Goal: Information Seeking & Learning: Compare options

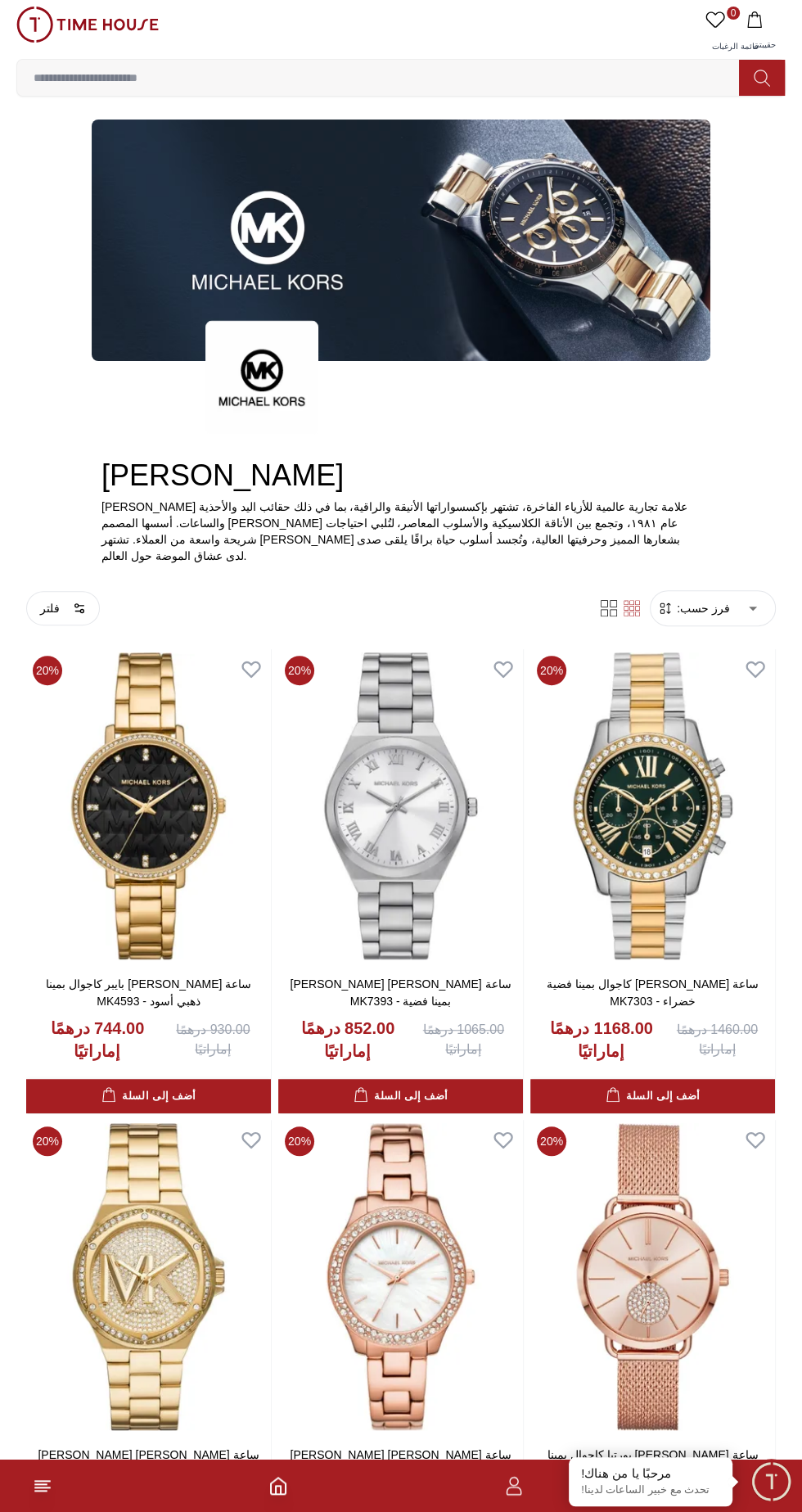
click at [431, 81] on input at bounding box center [384, 78] width 735 height 33
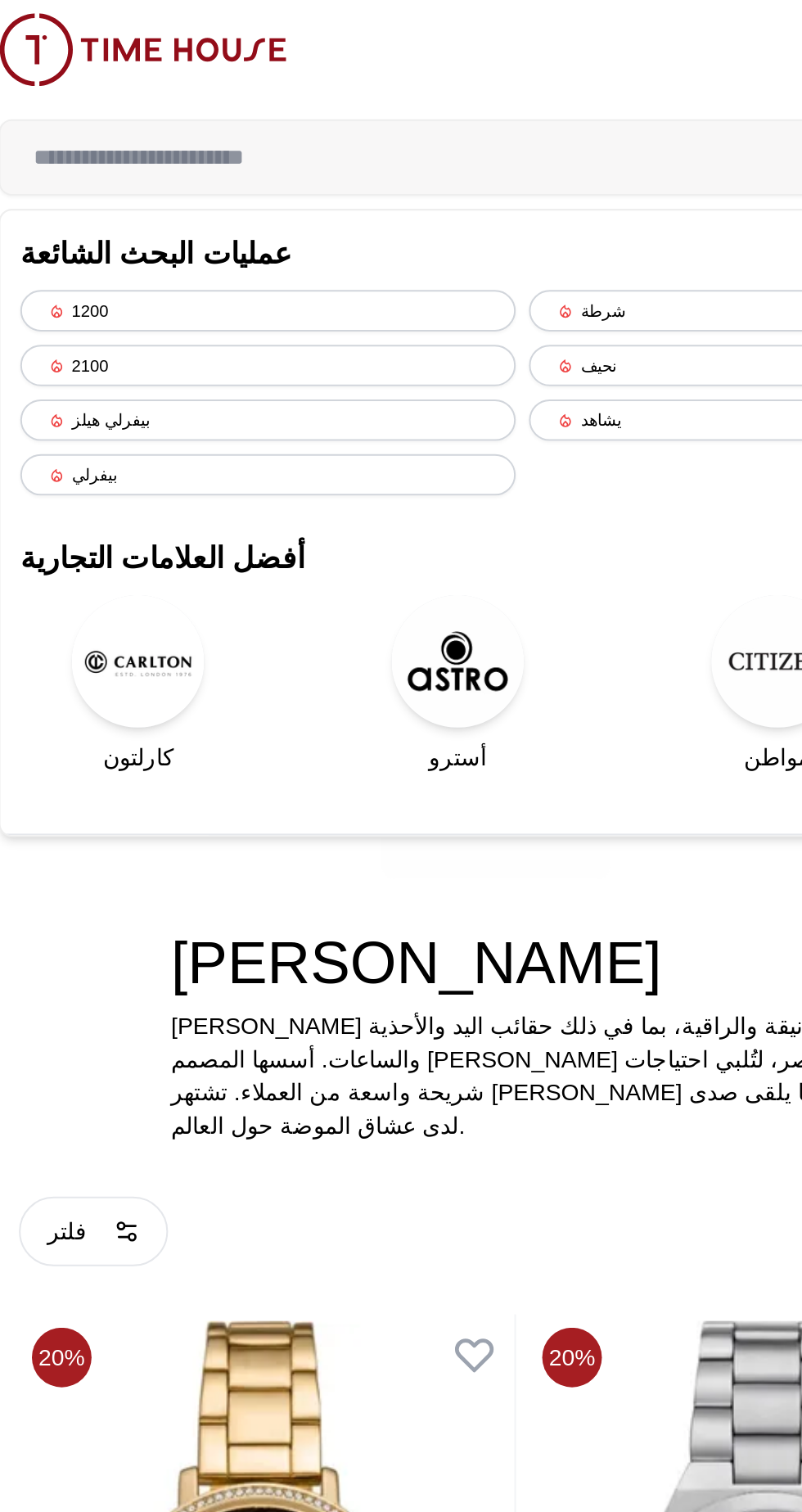
type input "*"
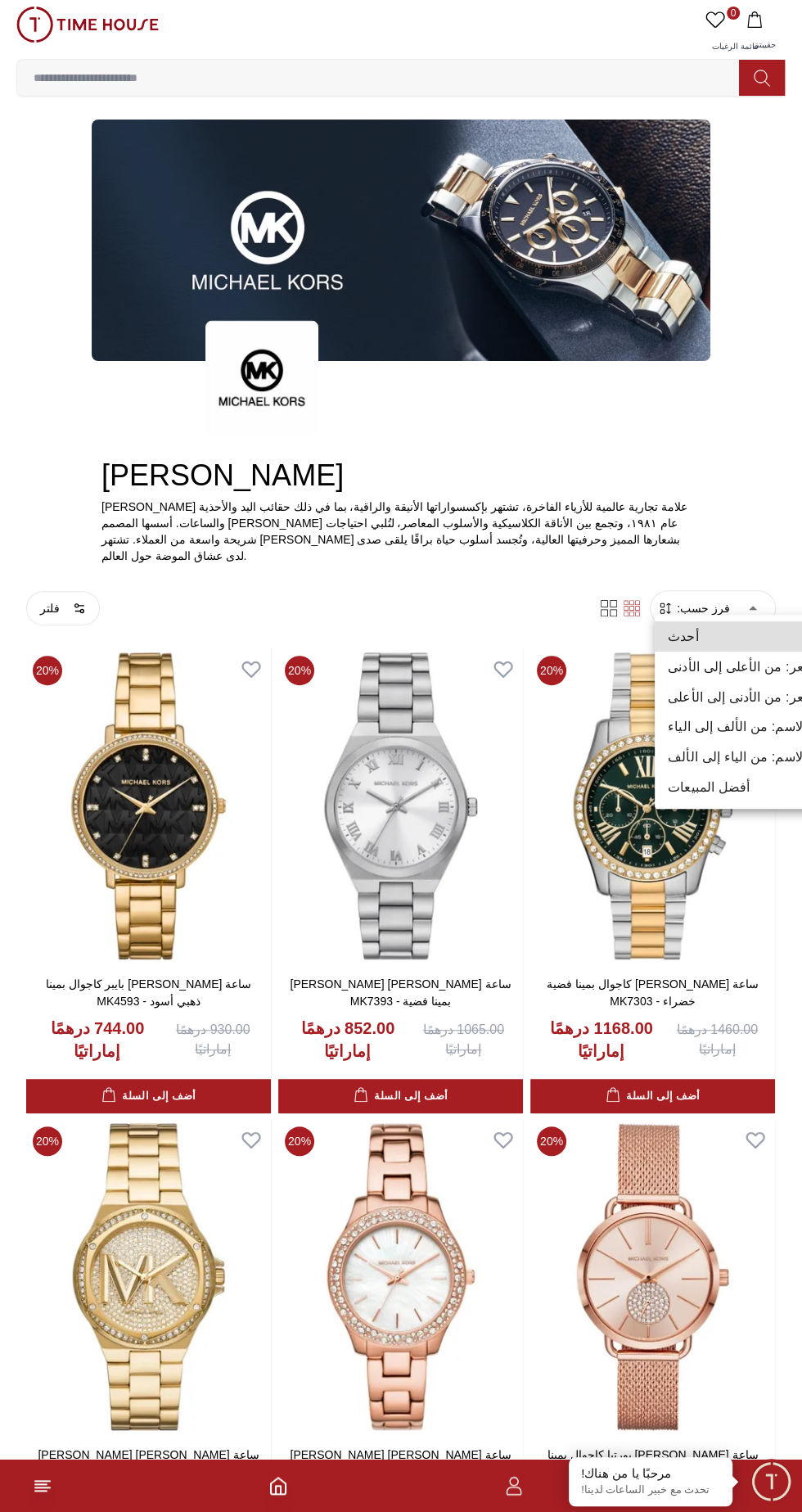
click at [754, 727] on font "الاسم: من الألف إلى الياء" at bounding box center [737, 726] width 138 height 14
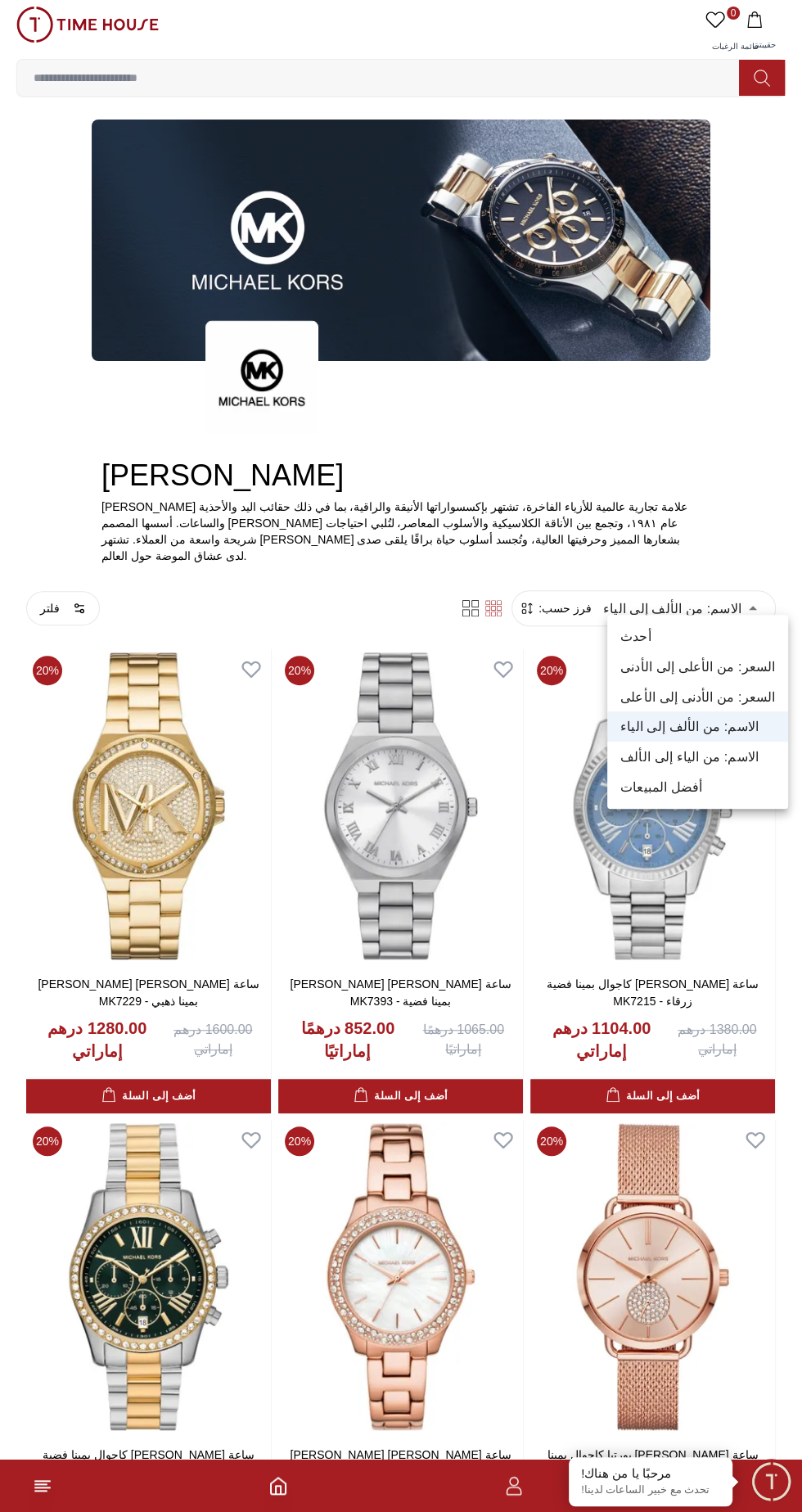
click at [722, 696] on font "السعر: من الأدنى إلى الأعلى" at bounding box center [698, 696] width 154 height 14
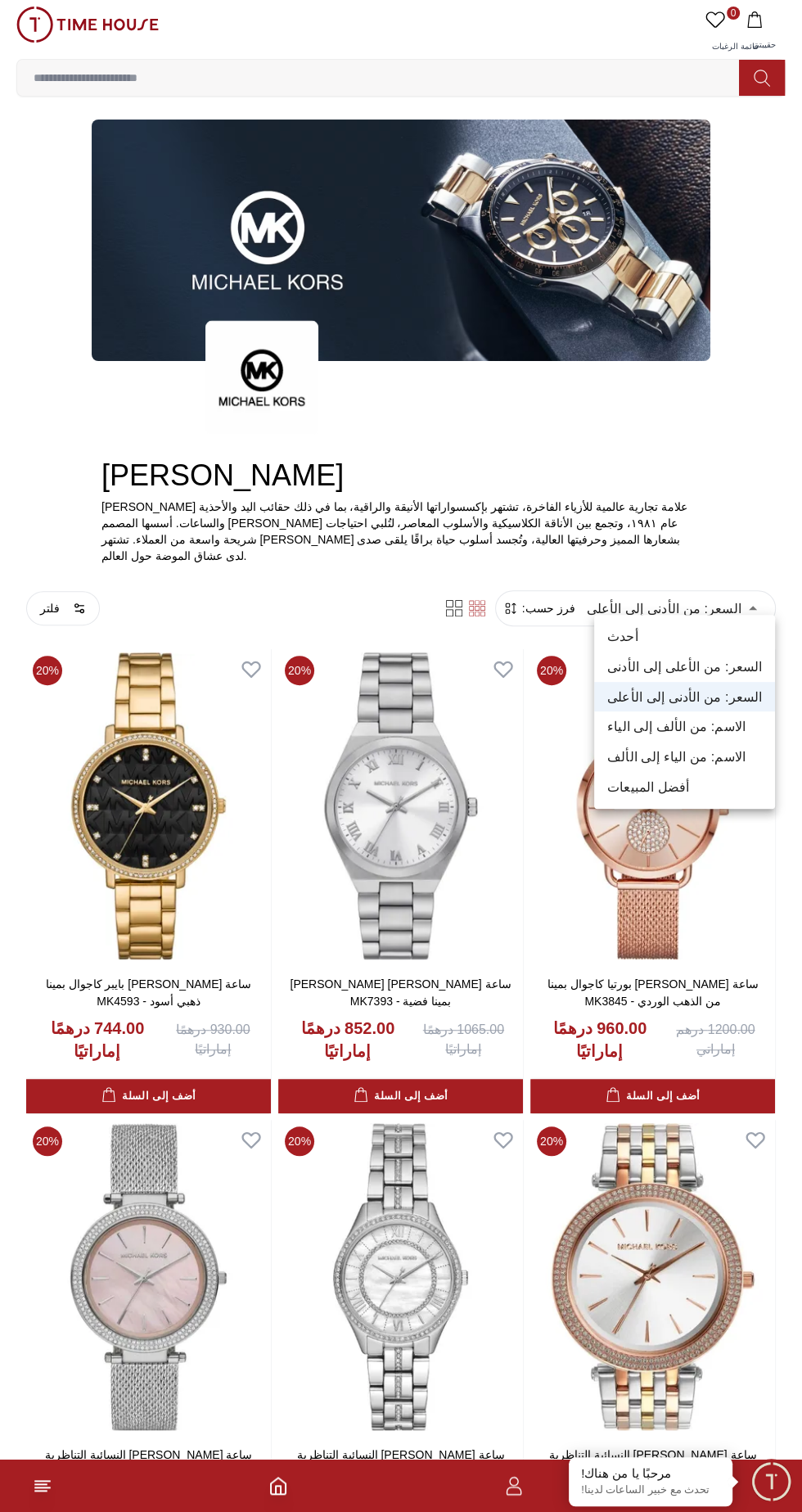
click at [664, 666] on font "السعر: من الأعلى إلى الأدنى" at bounding box center [684, 666] width 154 height 14
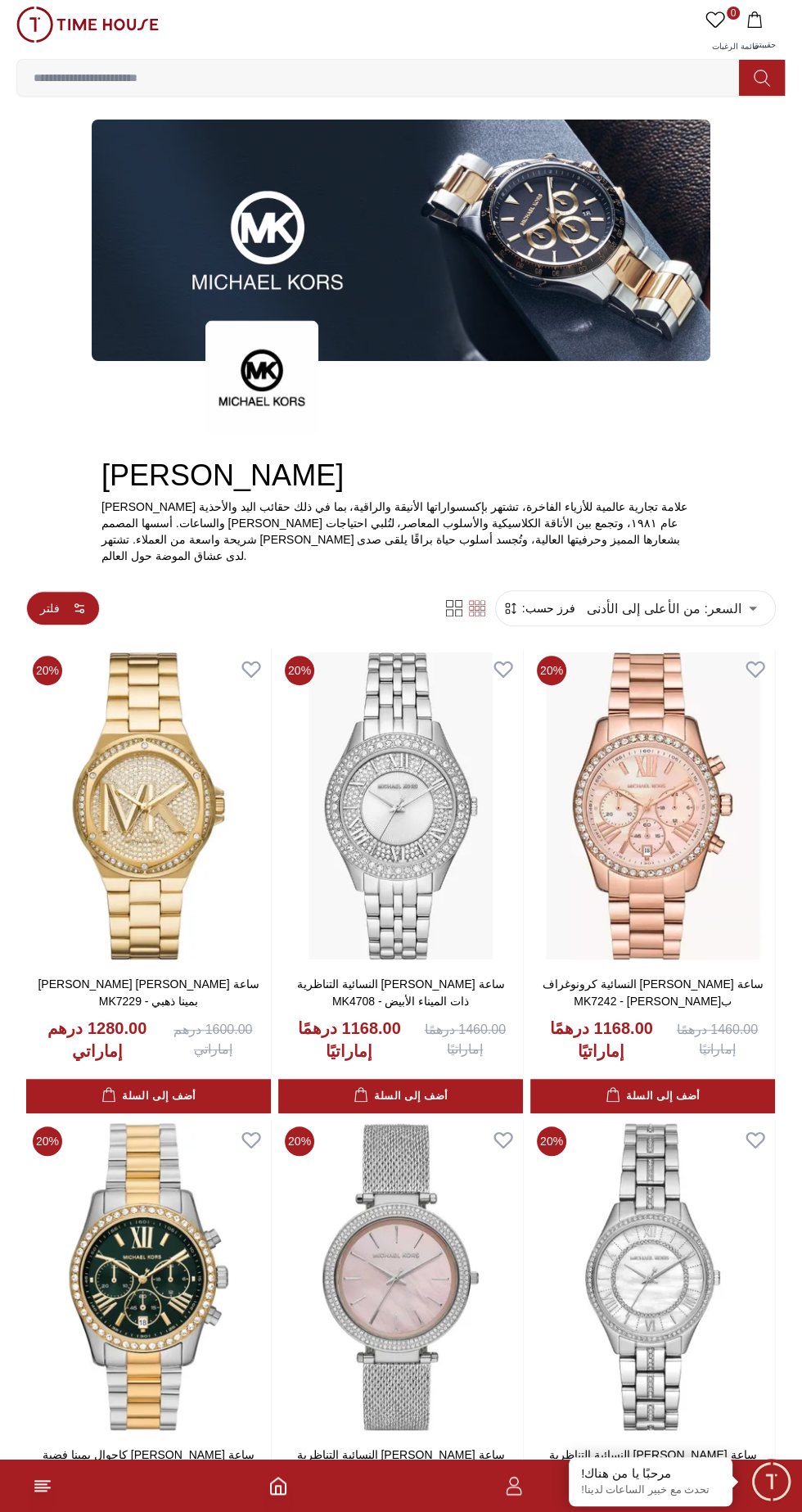
click at [45, 602] on font "فلتر" at bounding box center [50, 608] width 20 height 13
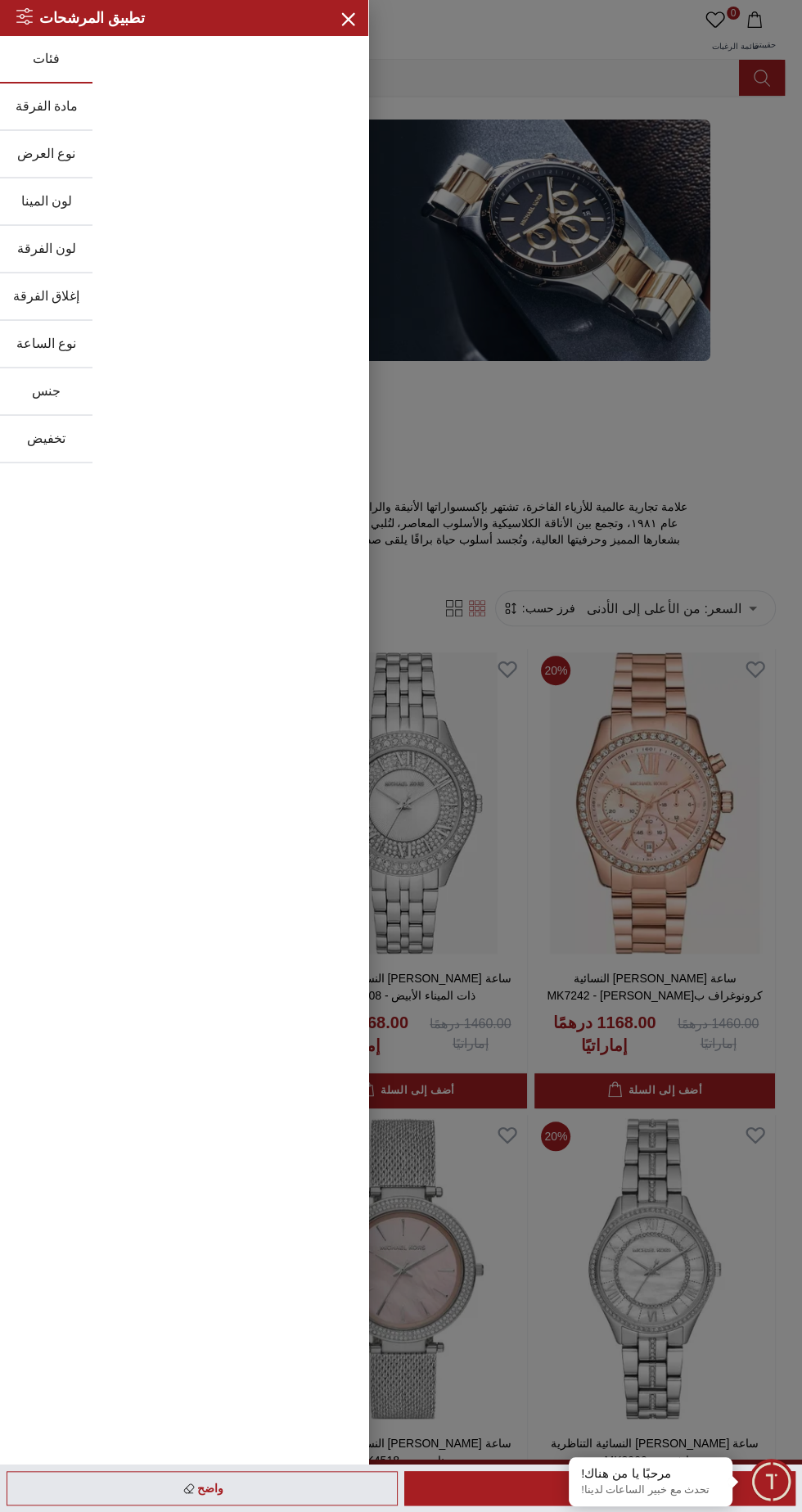
click at [21, 383] on button "جنس" at bounding box center [46, 392] width 93 height 47
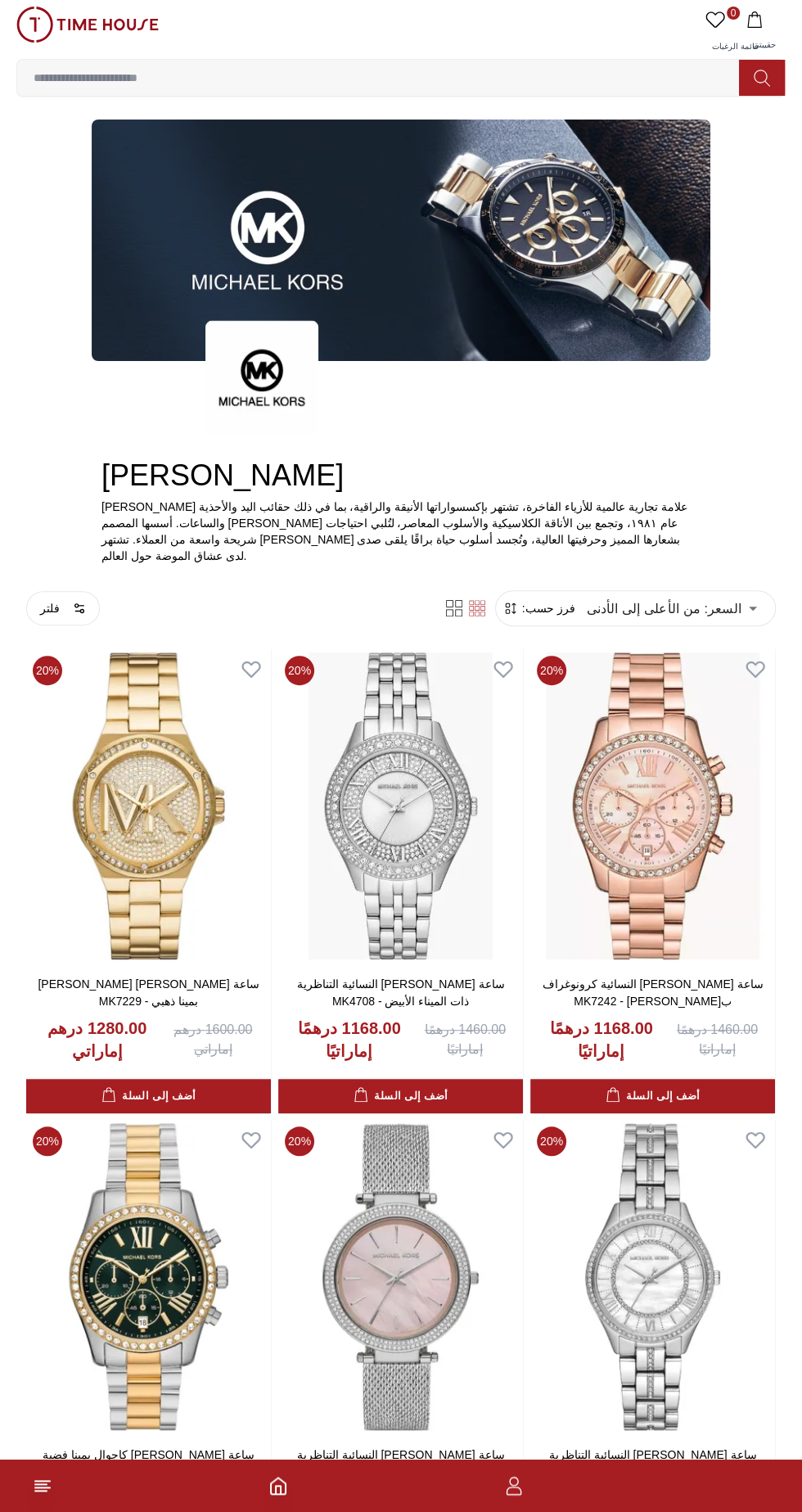
click at [106, 9] on img at bounding box center [87, 25] width 142 height 36
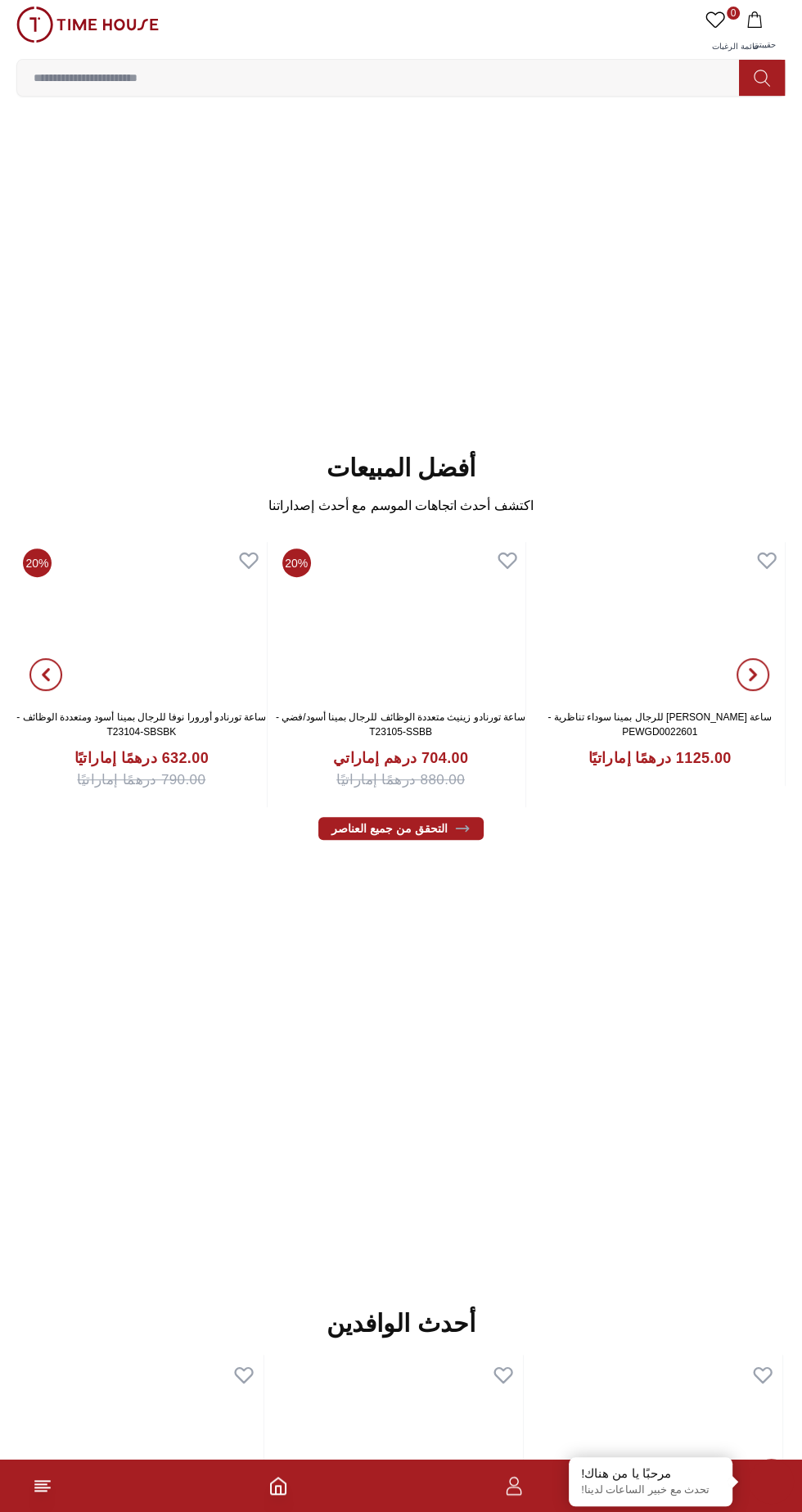
scroll to position [198, 0]
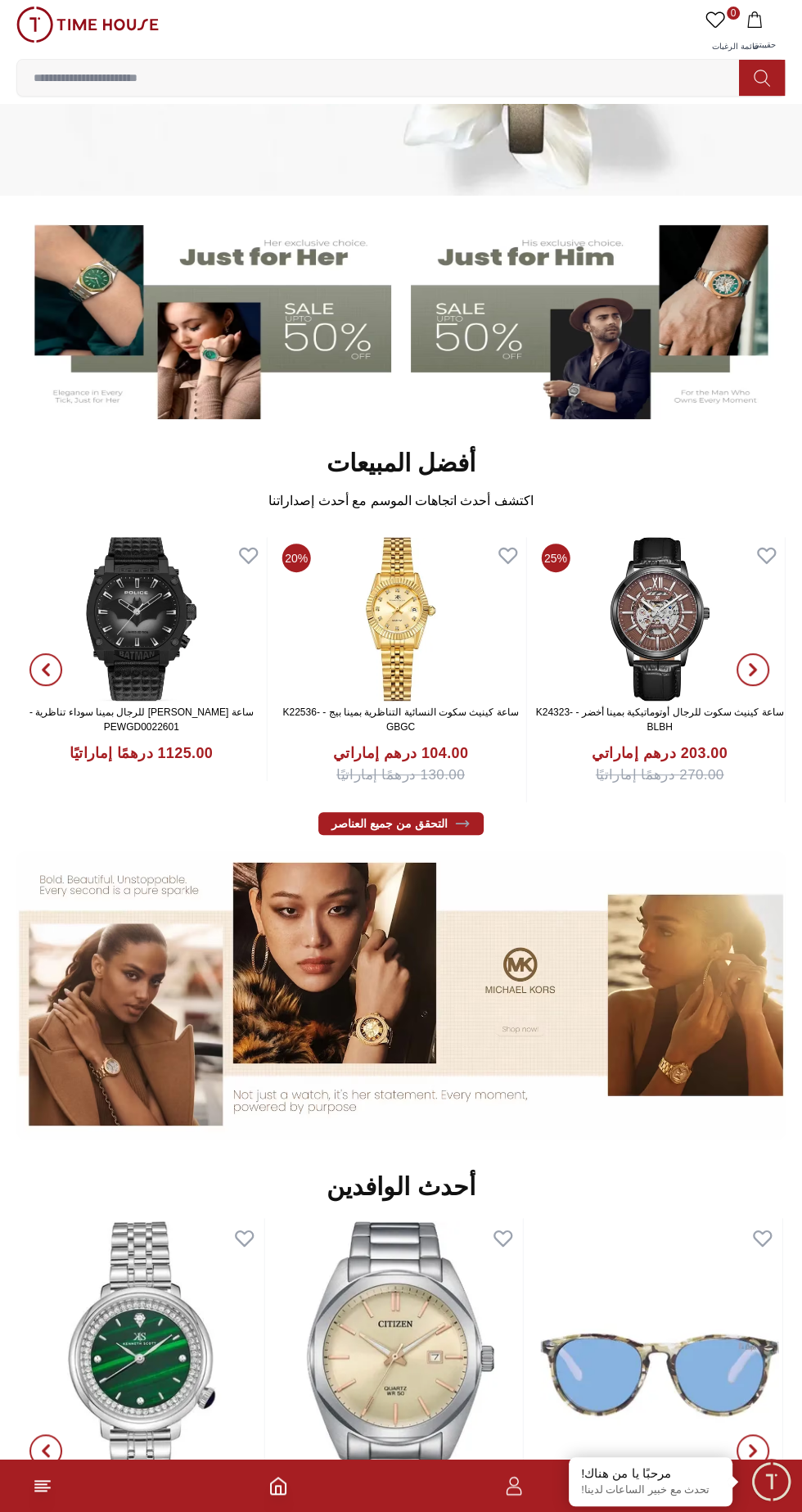
click at [527, 1001] on img at bounding box center [401, 996] width 769 height 289
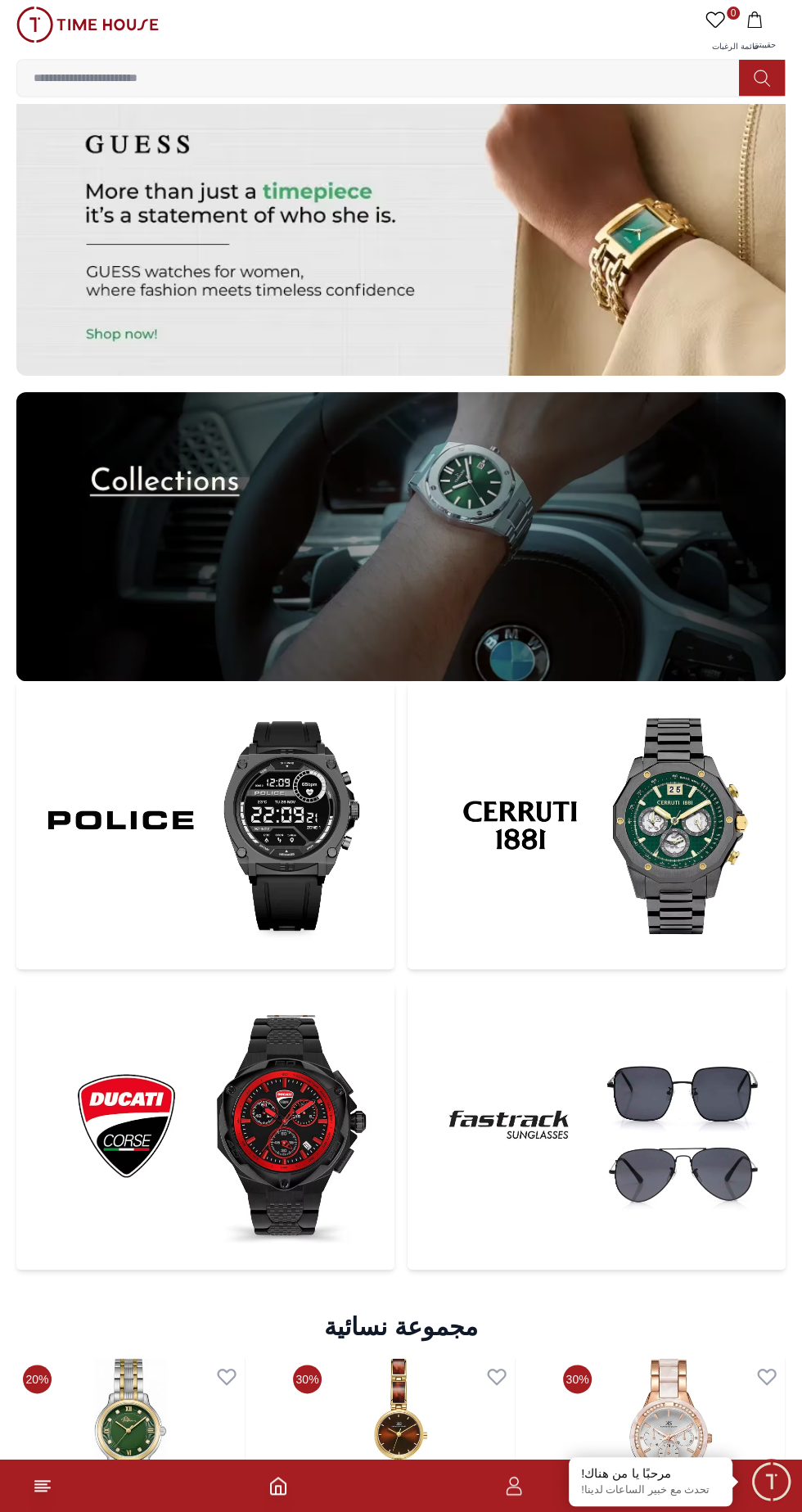
scroll to position [4925, 0]
